Goal: Find specific fact: Find specific fact

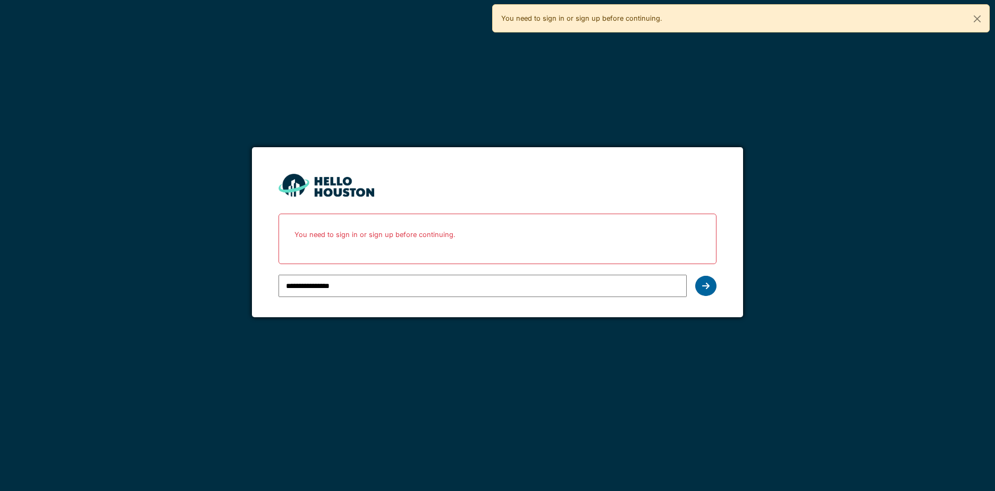
click at [702, 286] on icon at bounding box center [705, 286] width 7 height 9
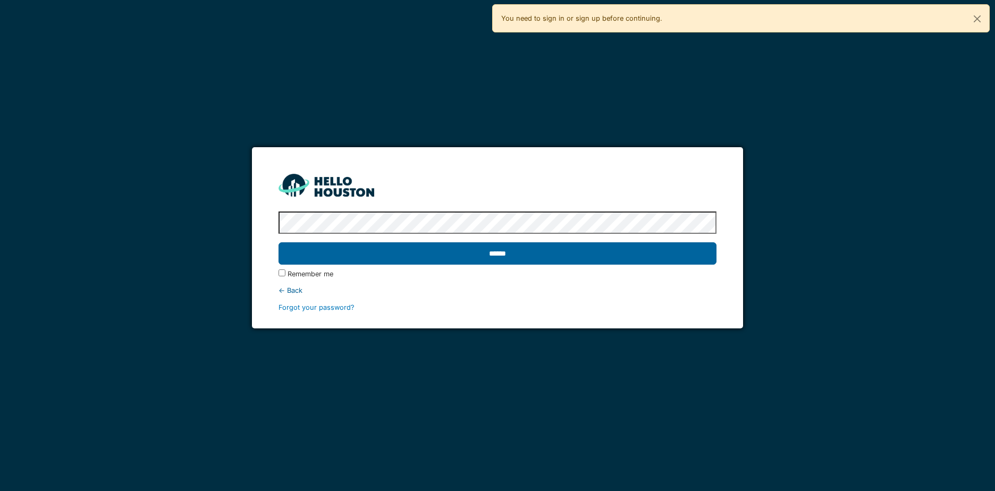
click at [575, 253] on input "******" at bounding box center [498, 253] width 438 height 22
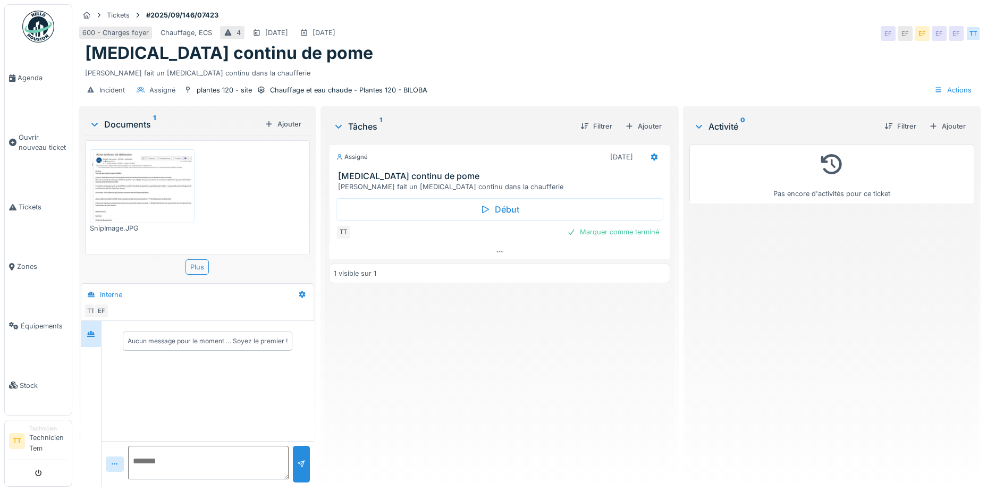
click at [162, 185] on img at bounding box center [143, 186] width 100 height 69
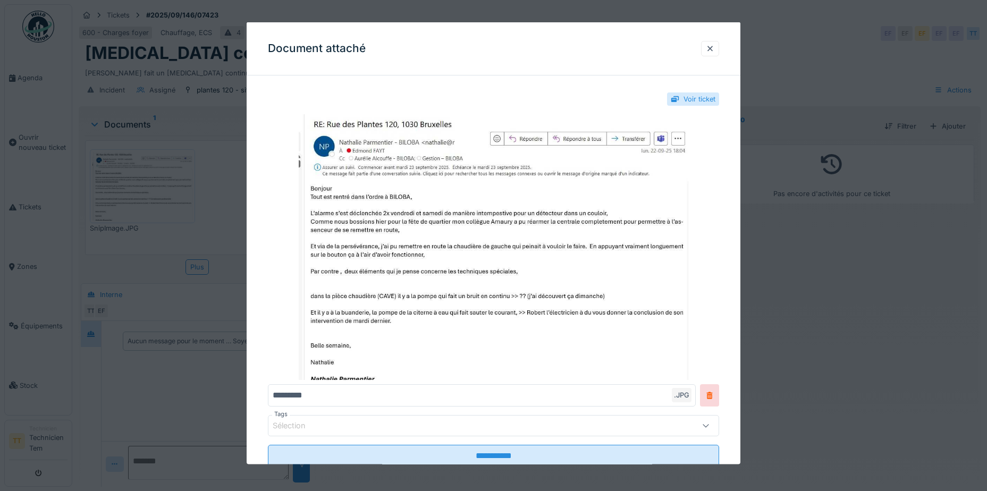
click at [783, 325] on div at bounding box center [493, 245] width 987 height 491
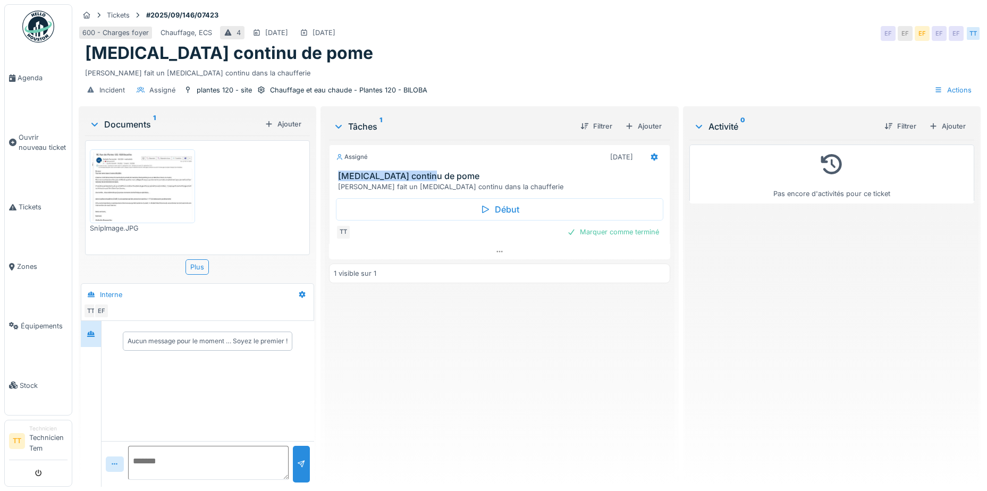
drag, startPoint x: 427, startPoint y: 178, endPoint x: 336, endPoint y: 179, distance: 91.5
click at [338, 179] on h3 "bruit continu de pome" at bounding box center [502, 176] width 328 height 10
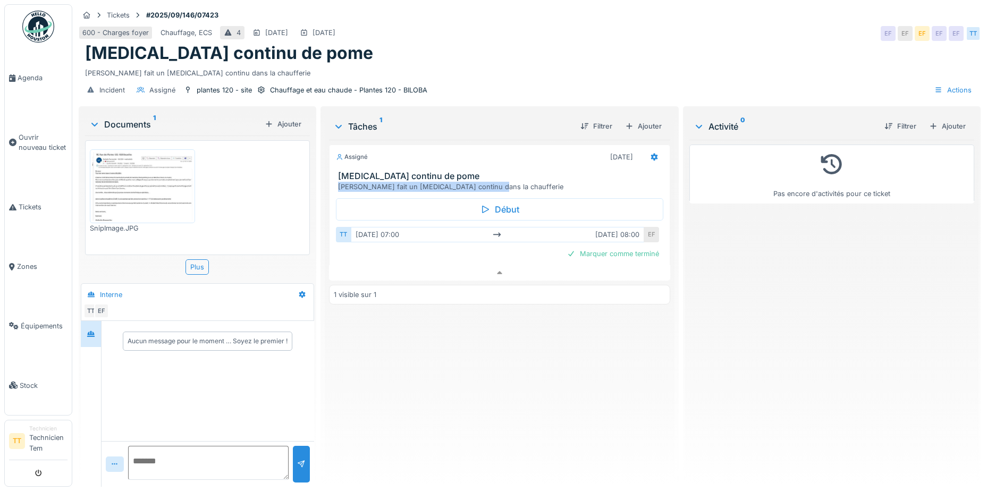
drag, startPoint x: 487, startPoint y: 180, endPoint x: 336, endPoint y: 182, distance: 151.0
click at [338, 182] on div "pompe fait un bruit continu dans la chaufferie" at bounding box center [502, 187] width 328 height 10
copy div "pompe fait un bruit continu dans la chaufferie"
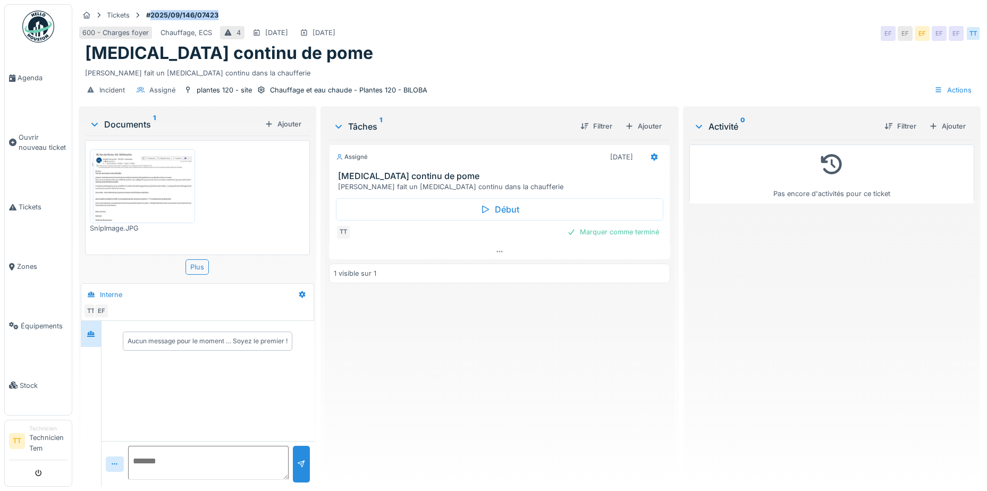
drag, startPoint x: 219, startPoint y: 17, endPoint x: 151, endPoint y: 18, distance: 68.1
click at [151, 18] on strong "#2025/09/146/07423" at bounding box center [182, 15] width 81 height 10
copy strong "2025/09/146/07423"
